Goal: Check status: Check status

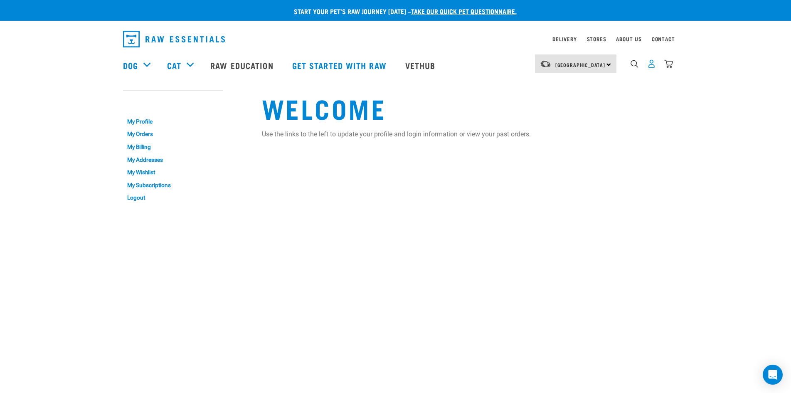
click at [652, 68] on img "dropdown navigation" at bounding box center [651, 63] width 9 height 9
click at [652, 66] on img "dropdown navigation" at bounding box center [651, 63] width 9 height 9
click at [141, 133] on link "My Orders" at bounding box center [173, 134] width 100 height 13
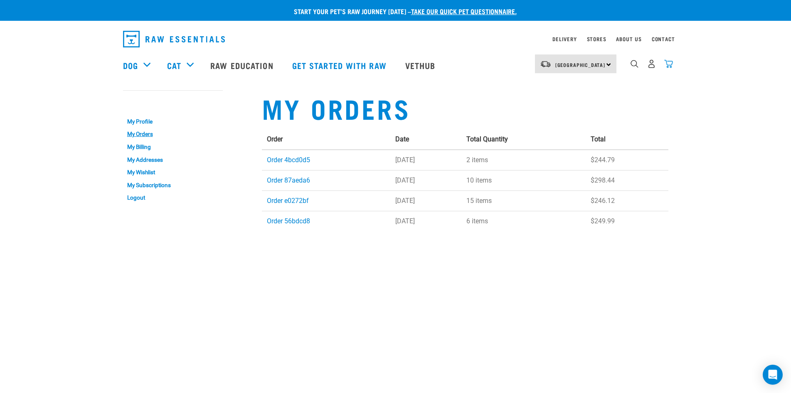
click at [672, 66] on img "dropdown navigation" at bounding box center [668, 63] width 9 height 9
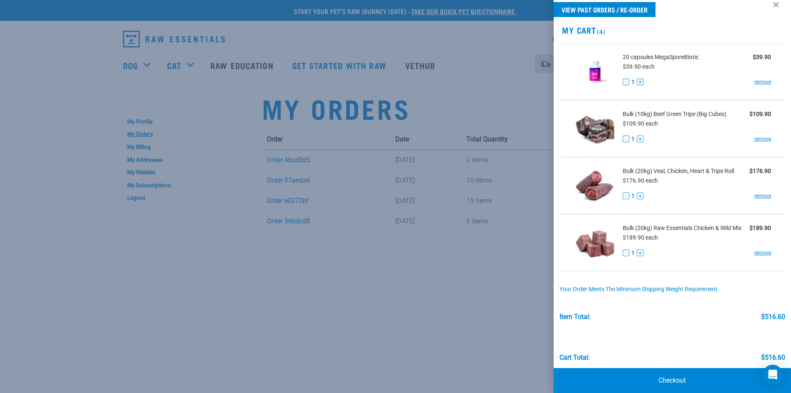
scroll to position [24, 0]
